Goal: Check status: Check status

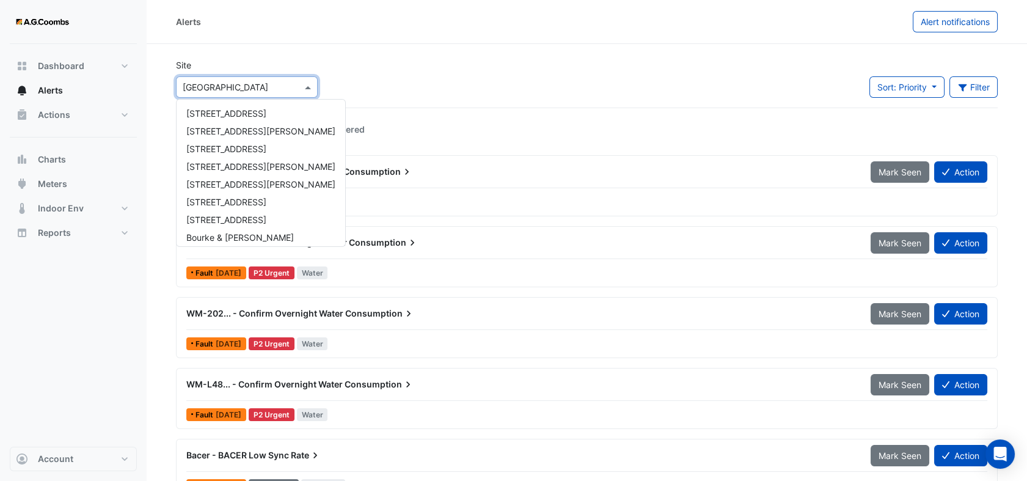
click at [257, 90] on input "text" at bounding box center [235, 87] width 104 height 13
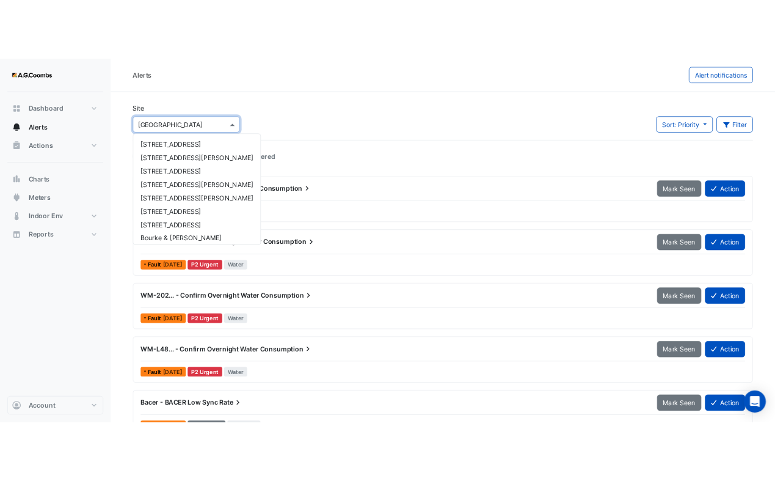
scroll to position [58, 0]
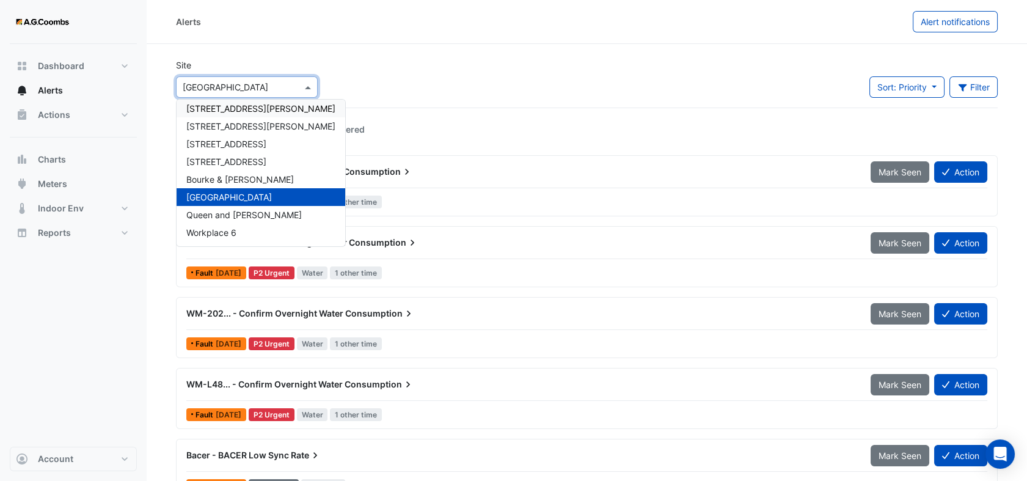
click at [215, 111] on span "[STREET_ADDRESS][PERSON_NAME]" at bounding box center [260, 108] width 149 height 10
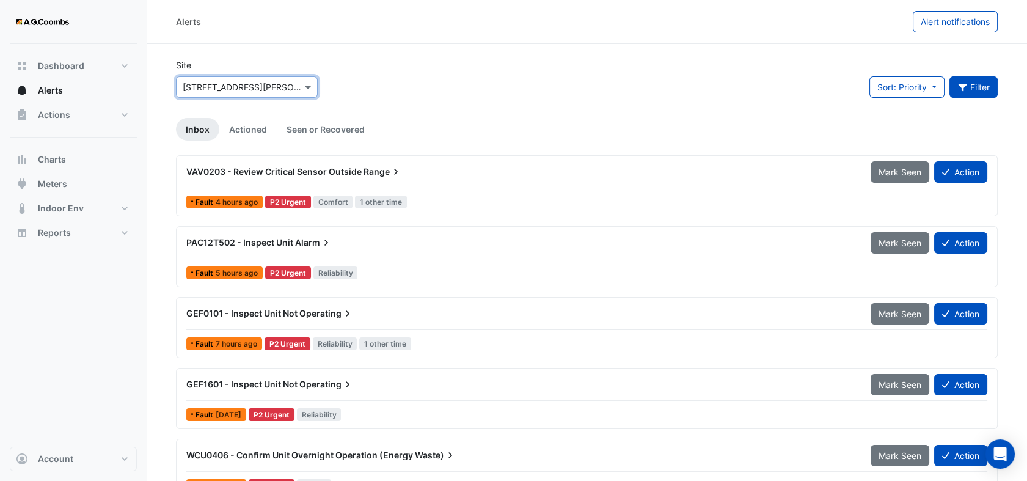
click at [968, 83] on button "Filter" at bounding box center [973, 86] width 49 height 21
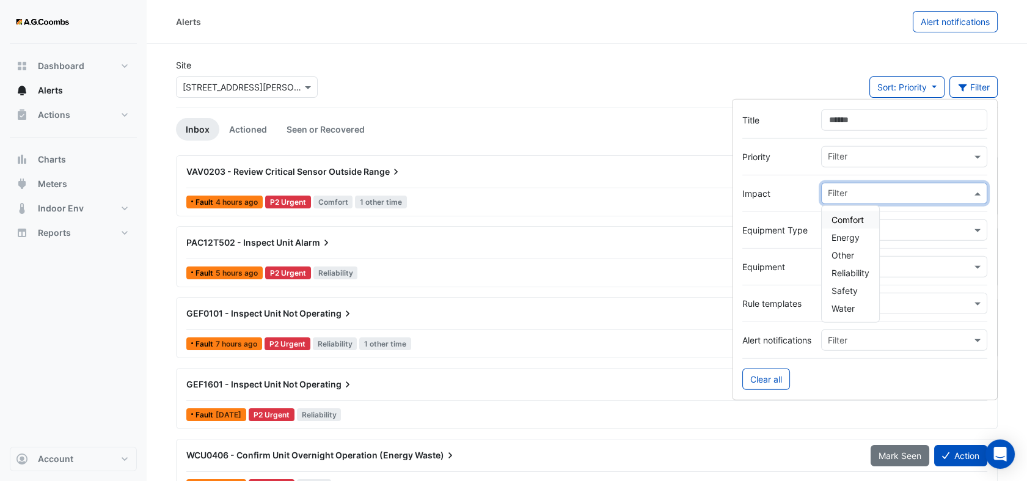
click at [880, 194] on input "text" at bounding box center [900, 194] width 144 height 13
click at [849, 307] on span "Water" at bounding box center [842, 308] width 23 height 10
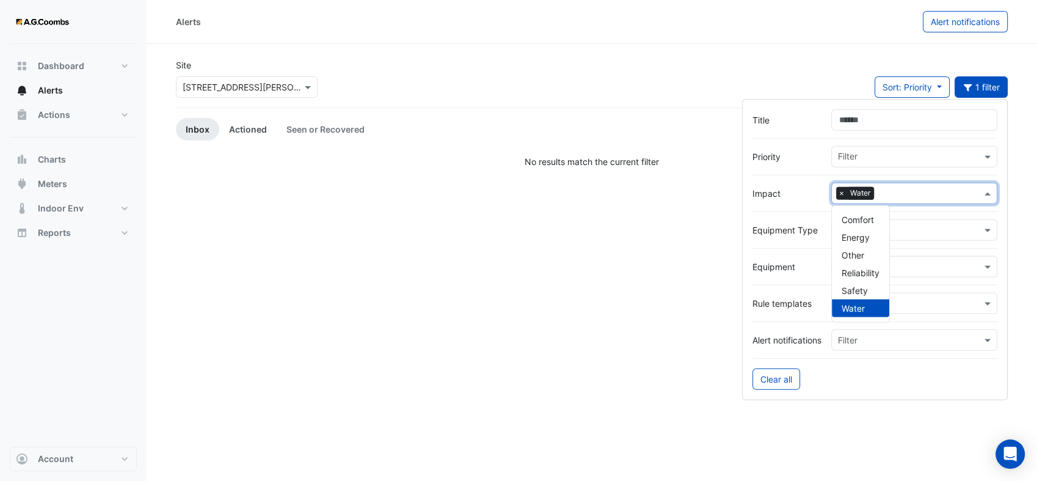
click at [244, 125] on link "Actioned" at bounding box center [247, 129] width 57 height 23
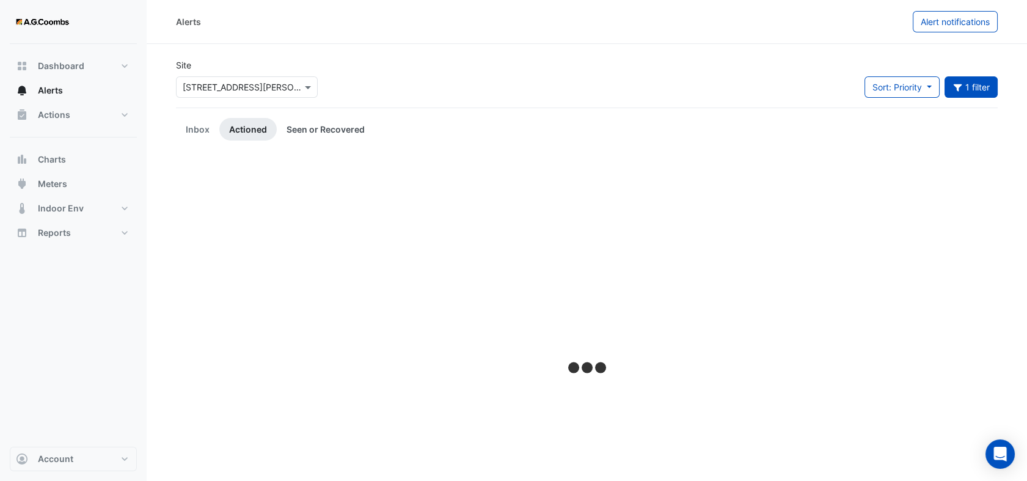
click at [313, 131] on link "Seen or Recovered" at bounding box center [326, 129] width 98 height 23
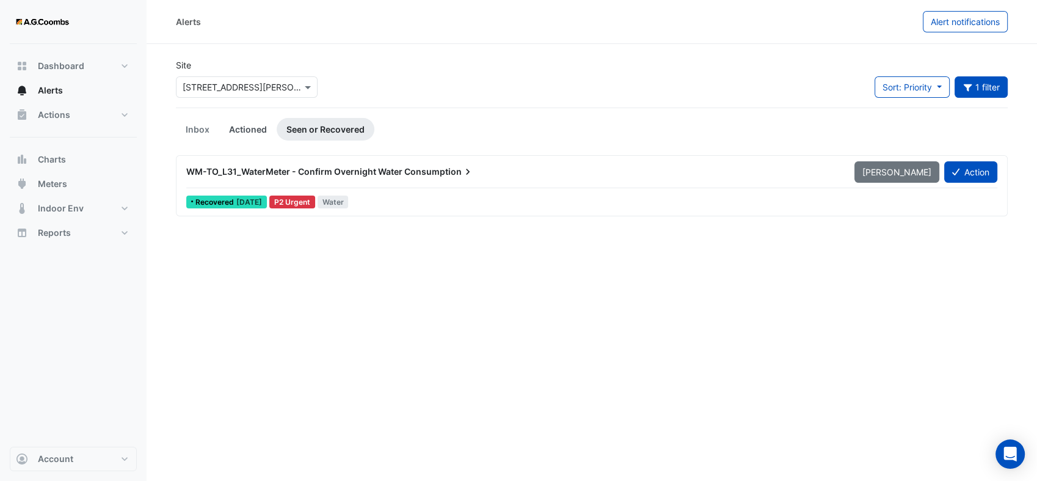
click at [257, 128] on link "Actioned" at bounding box center [247, 129] width 57 height 23
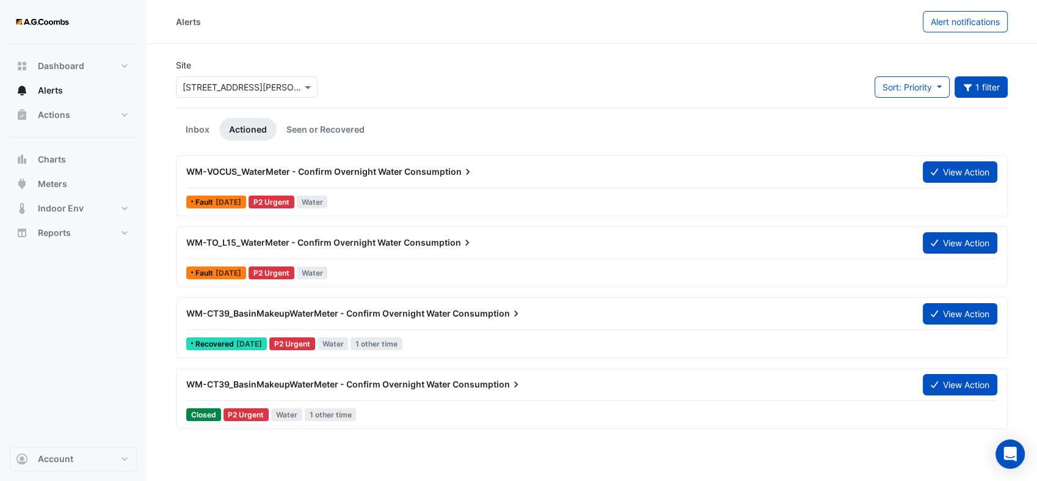
click at [371, 314] on span "WM-CT39_BasinMakeupWaterMeter - Confirm Overnight Water" at bounding box center [318, 313] width 265 height 10
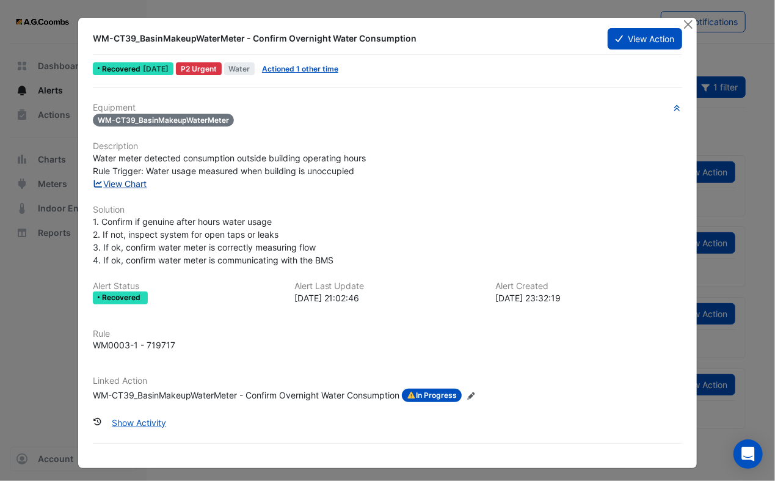
click at [128, 181] on link "View Chart" at bounding box center [120, 183] width 54 height 10
click at [684, 22] on button "Close" at bounding box center [688, 24] width 13 height 13
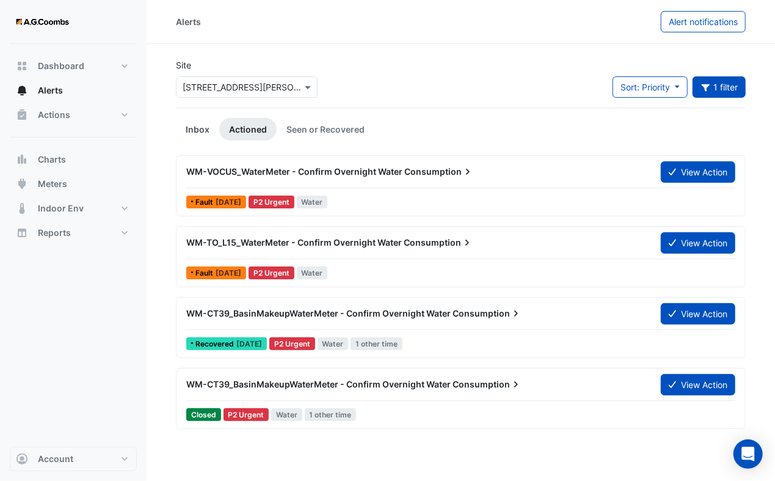
click at [197, 131] on link "Inbox" at bounding box center [197, 129] width 43 height 23
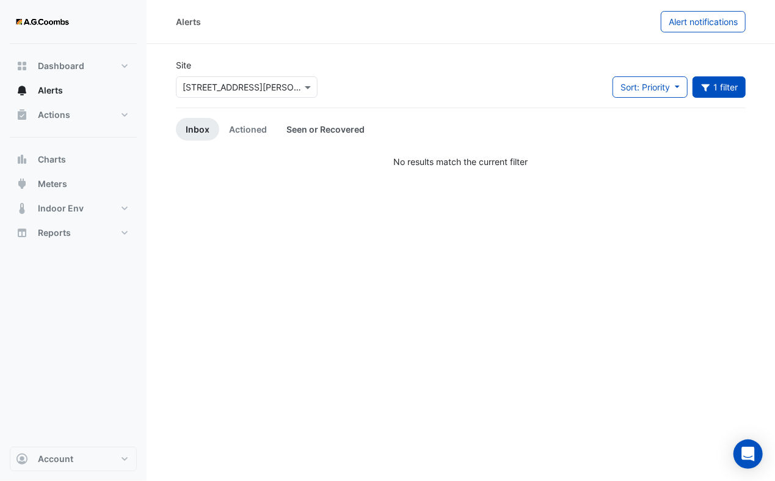
click at [312, 126] on link "Seen or Recovered" at bounding box center [326, 129] width 98 height 23
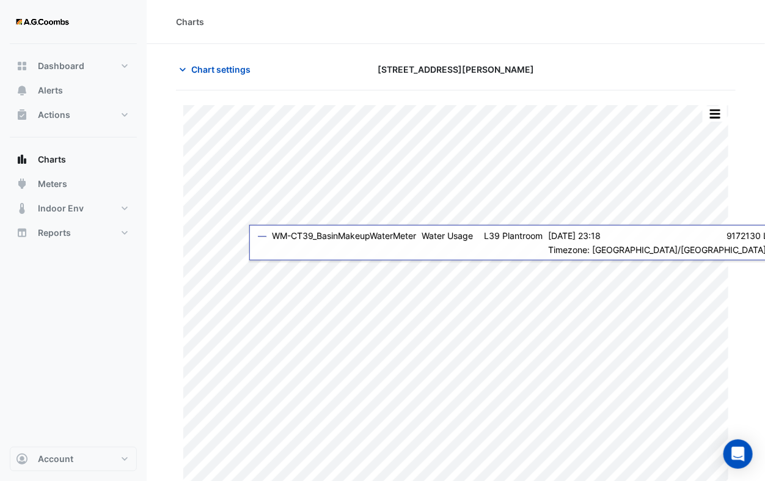
type input "**********"
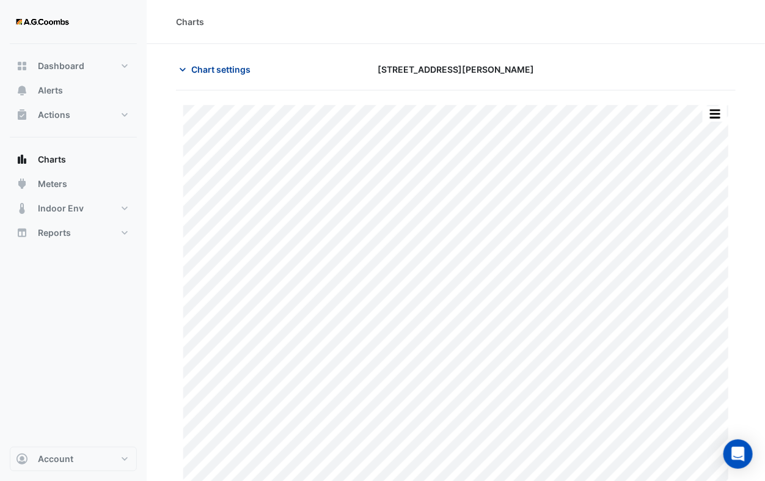
click at [177, 71] on icon "button" at bounding box center [183, 70] width 12 height 12
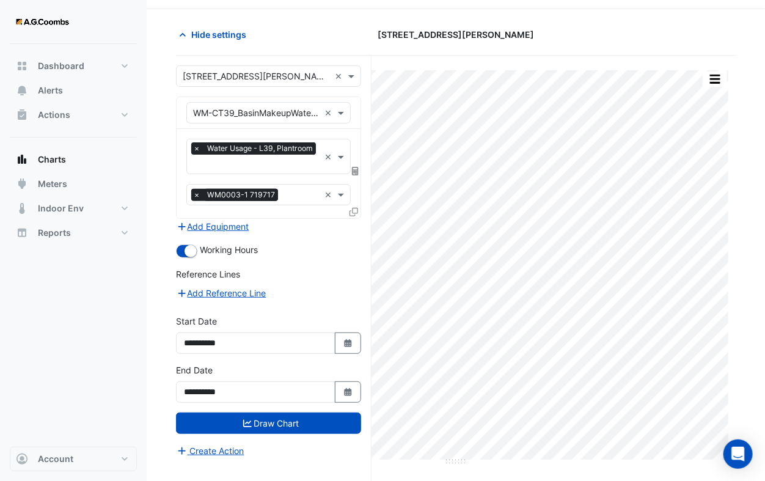
scroll to position [46, 0]
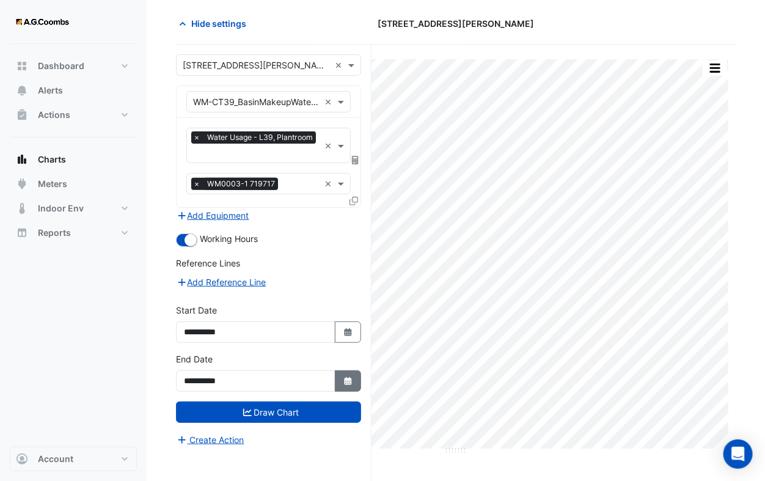
click at [343, 377] on icon "Select Date" at bounding box center [348, 381] width 11 height 9
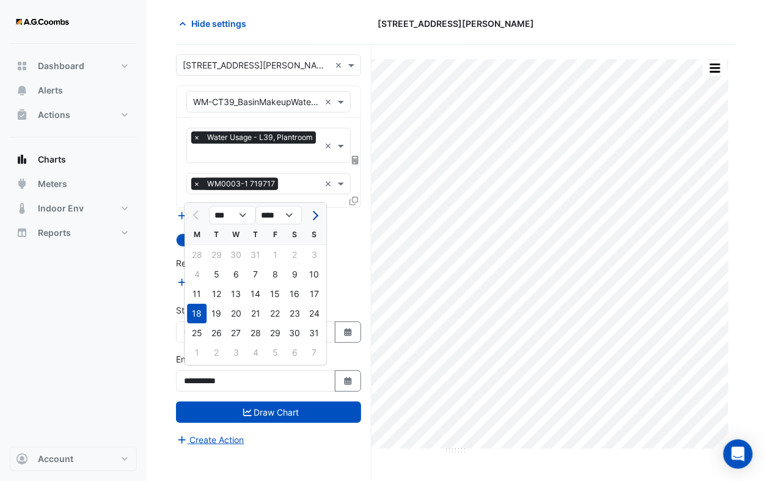
click at [318, 214] on button "Next month" at bounding box center [314, 215] width 15 height 20
select select "**"
click at [299, 274] on div "11" at bounding box center [295, 275] width 20 height 20
type input "**********"
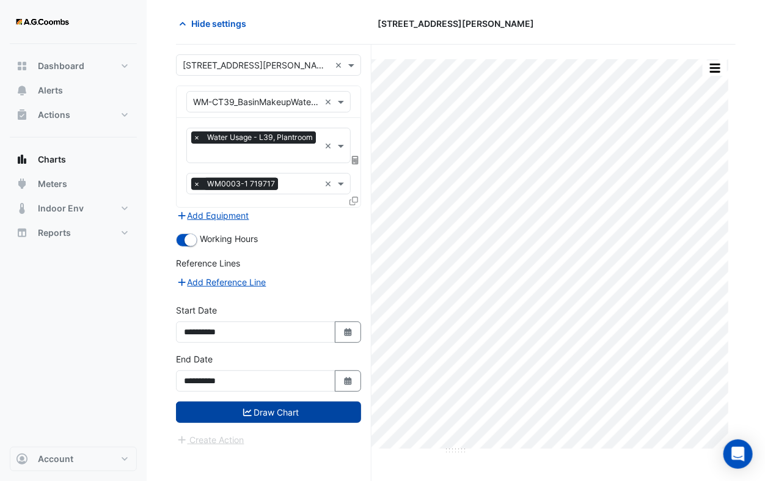
click at [305, 404] on button "Draw Chart" at bounding box center [268, 411] width 185 height 21
